Goal: Communication & Community: Answer question/provide support

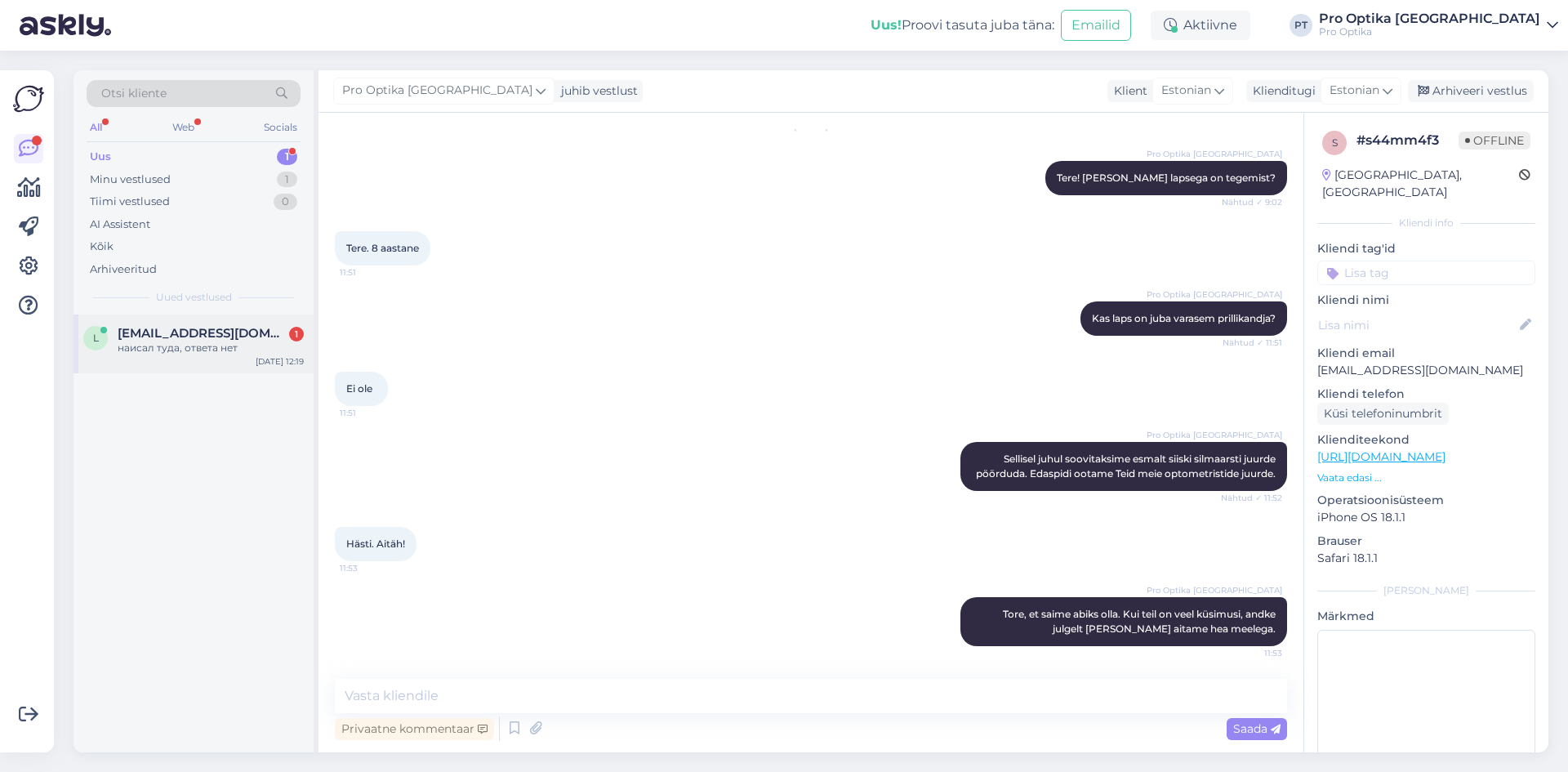
click at [160, 352] on div "наисал туда, ответа нет" at bounding box center [211, 347] width 186 height 15
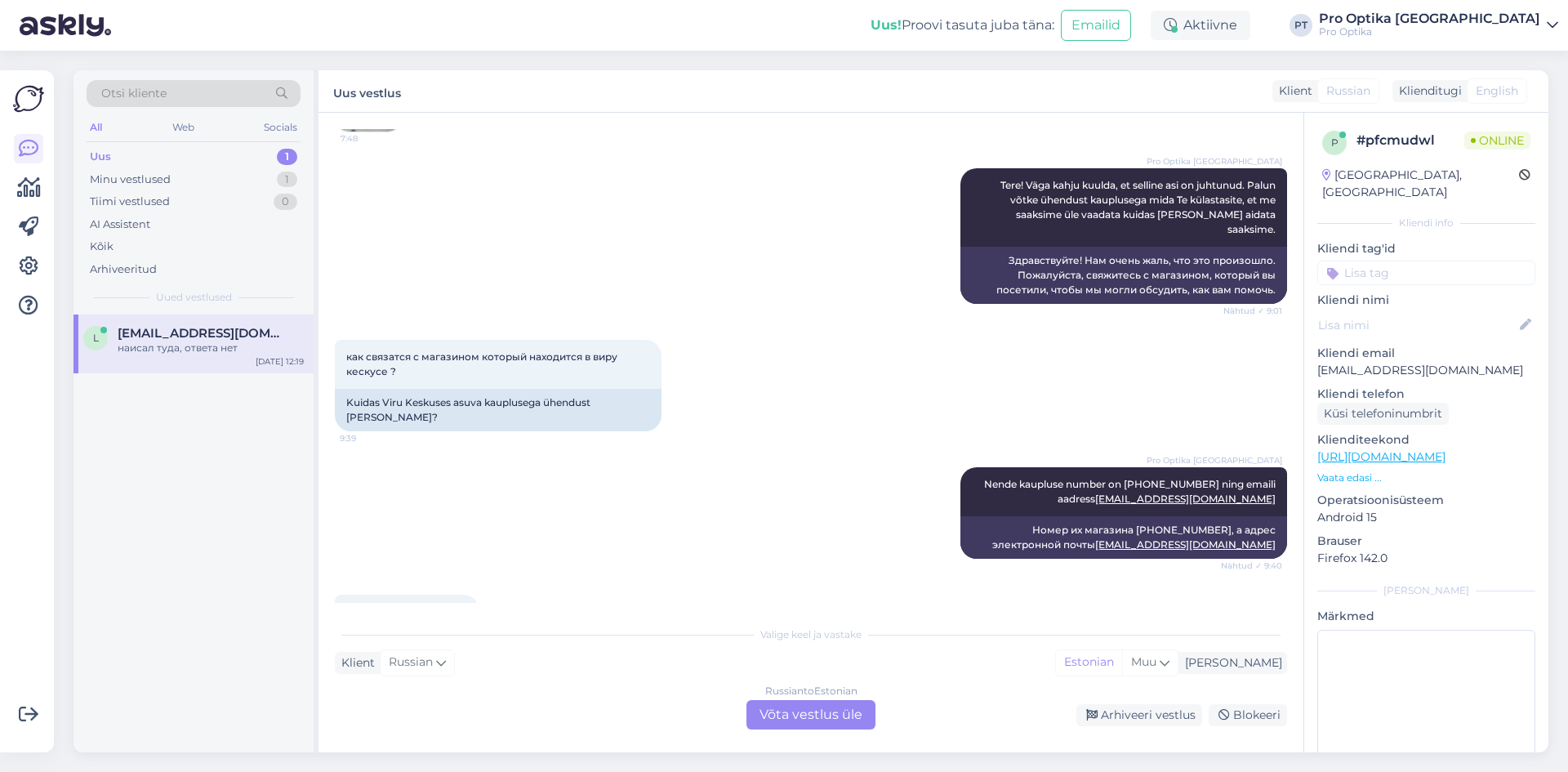
click at [794, 716] on div "Russian to Estonian Võta vestlus üle" at bounding box center [811, 715] width 129 height 30
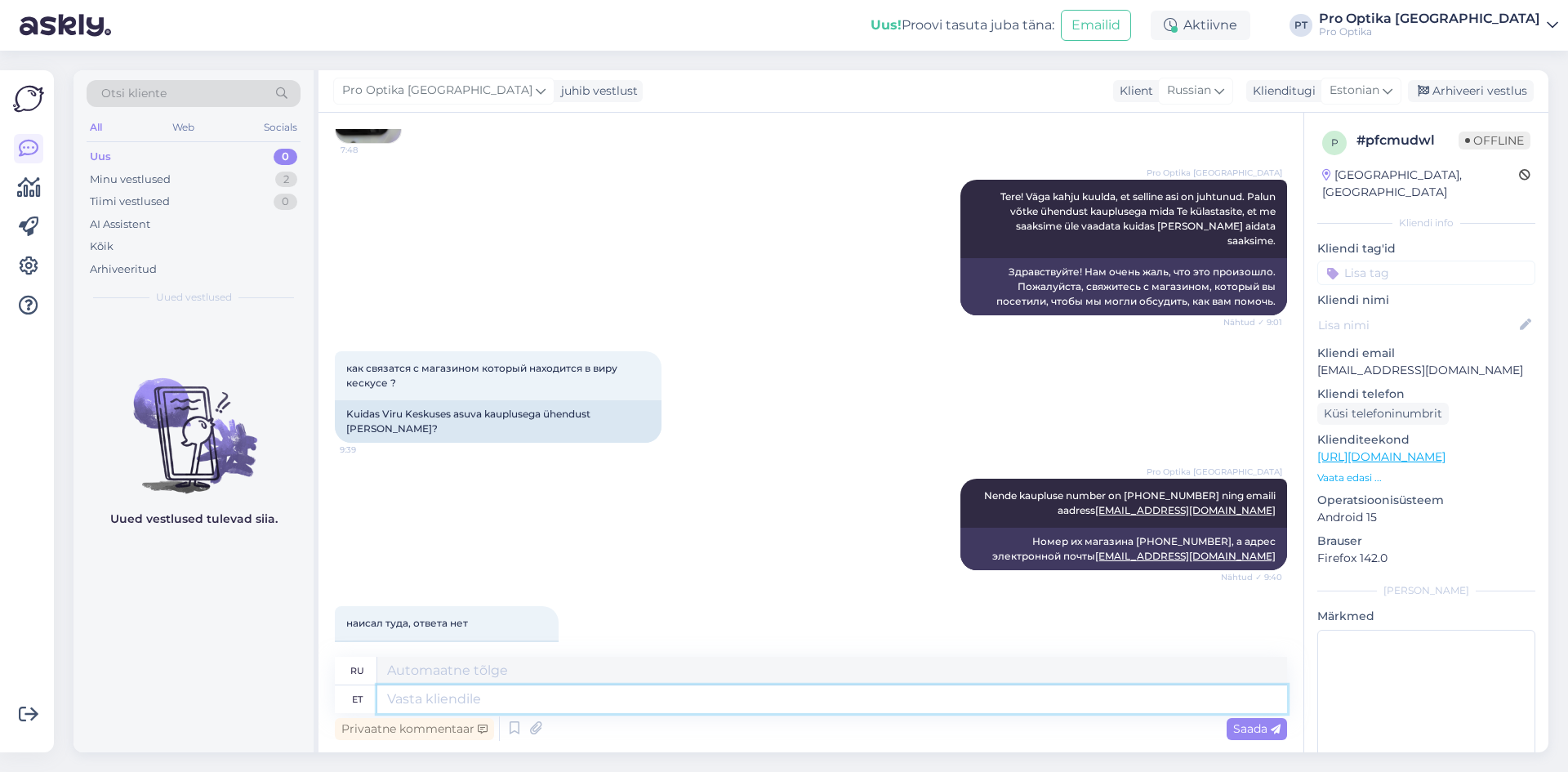
click at [442, 707] on textarea at bounding box center [832, 699] width 910 height 28
type textarea "K"
type textarea "Usun e"
type textarea "Я считаю"
type textarea "U"
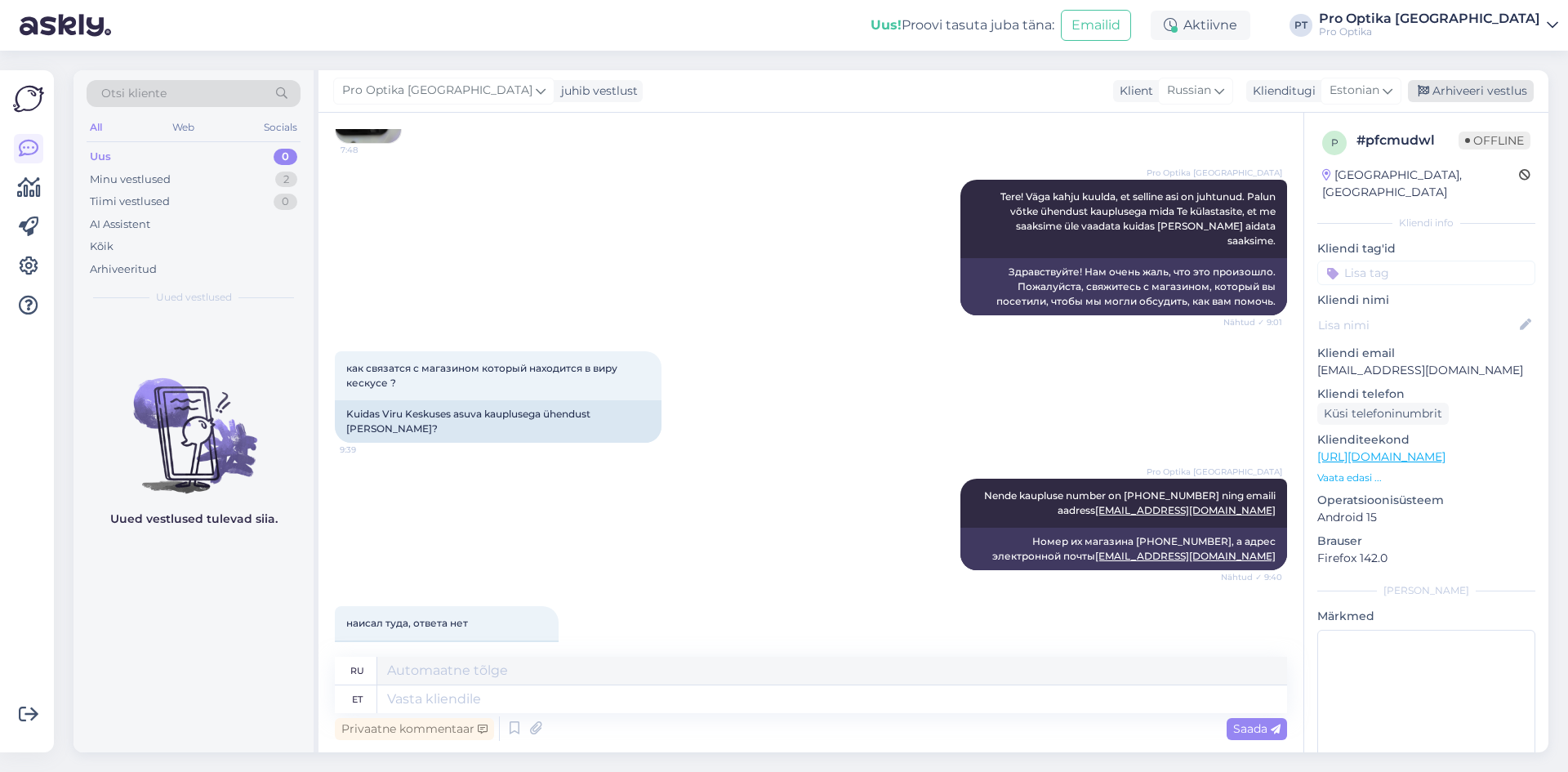
click at [1478, 87] on div "Arhiveeri vestlus" at bounding box center [1470, 91] width 126 height 22
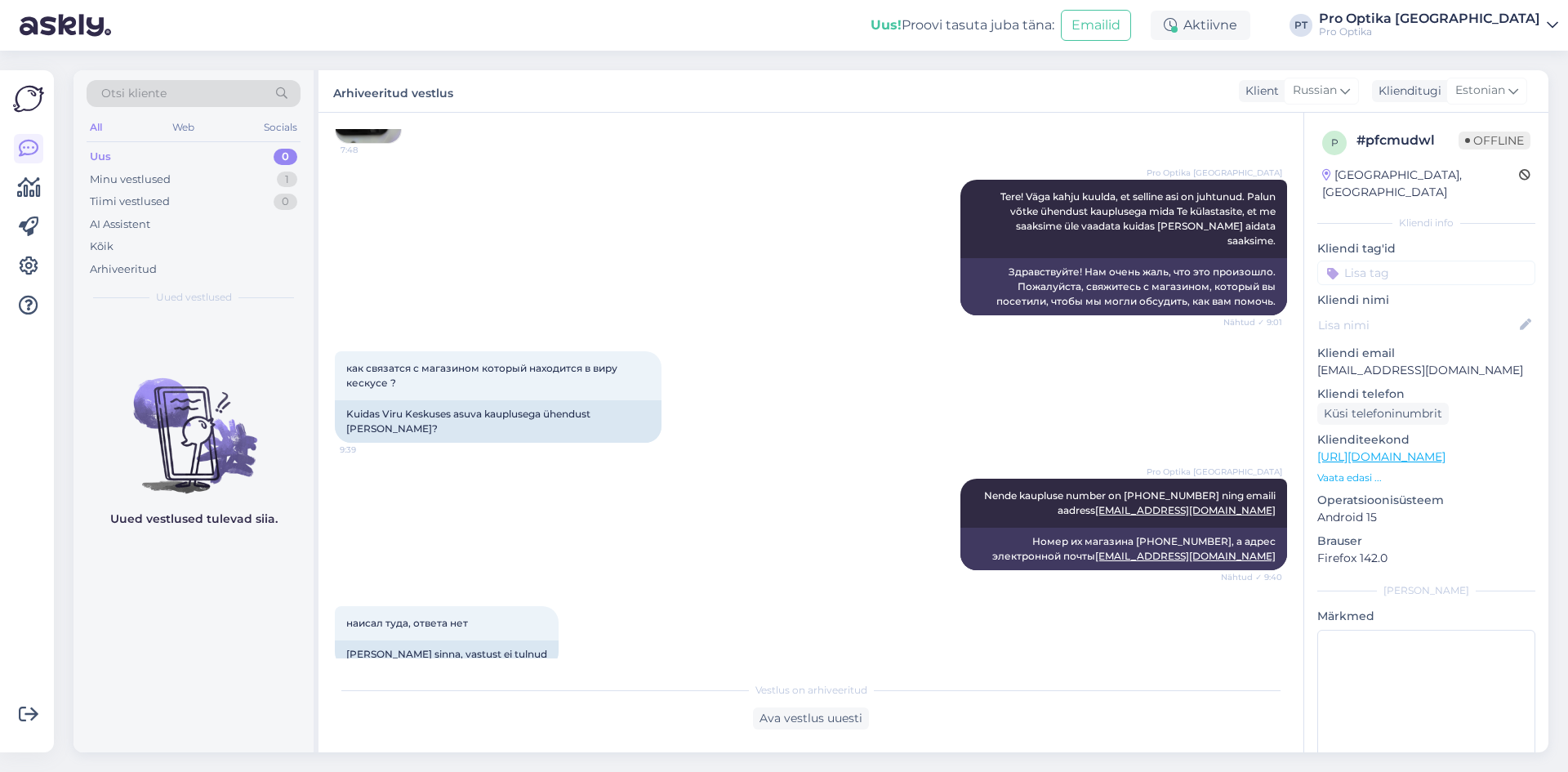
scroll to position [264, 0]
